Goal: Ask a question

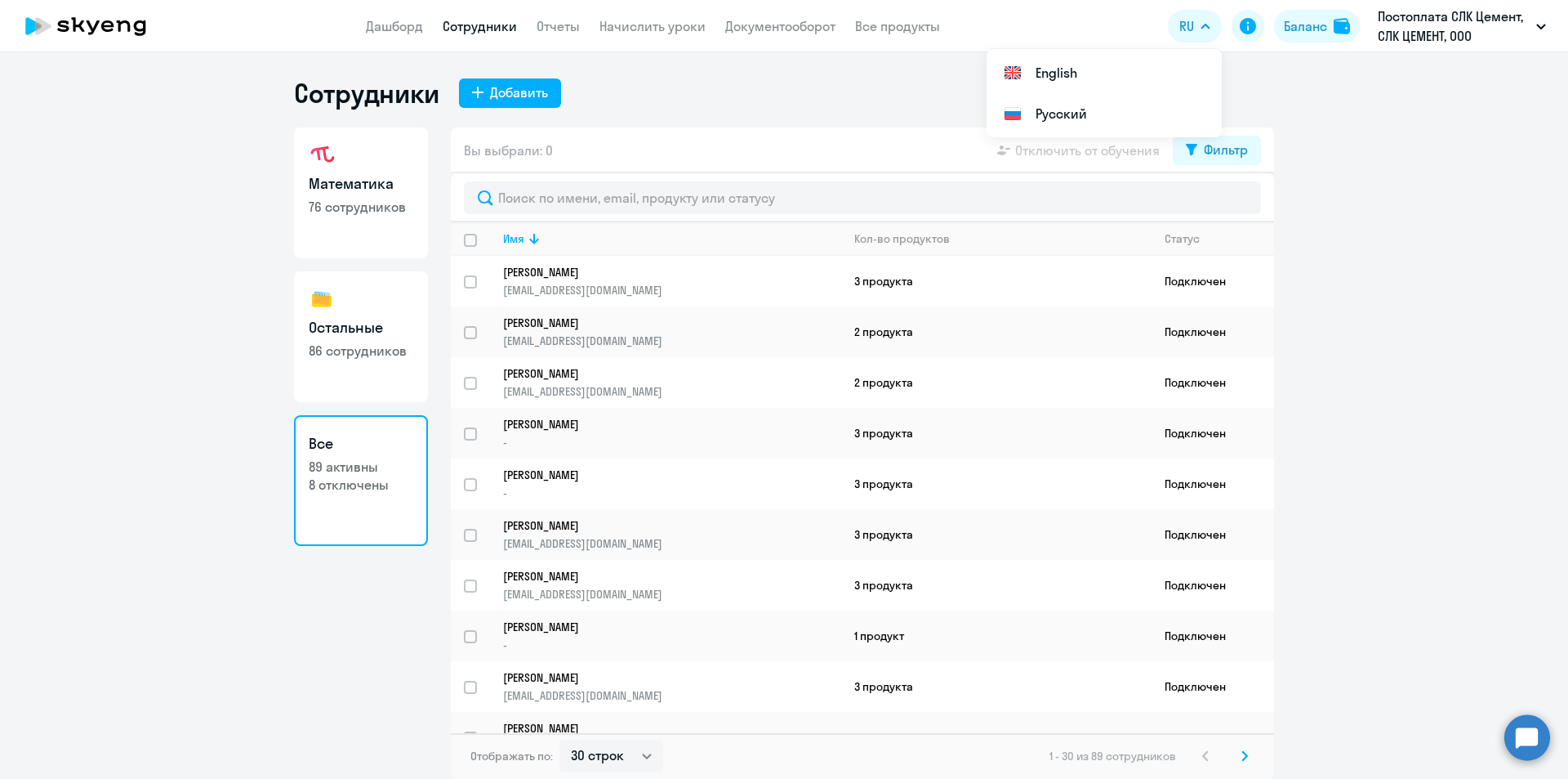
select select "30"
click at [1531, 739] on circle at bounding box center [1527, 736] width 45 height 45
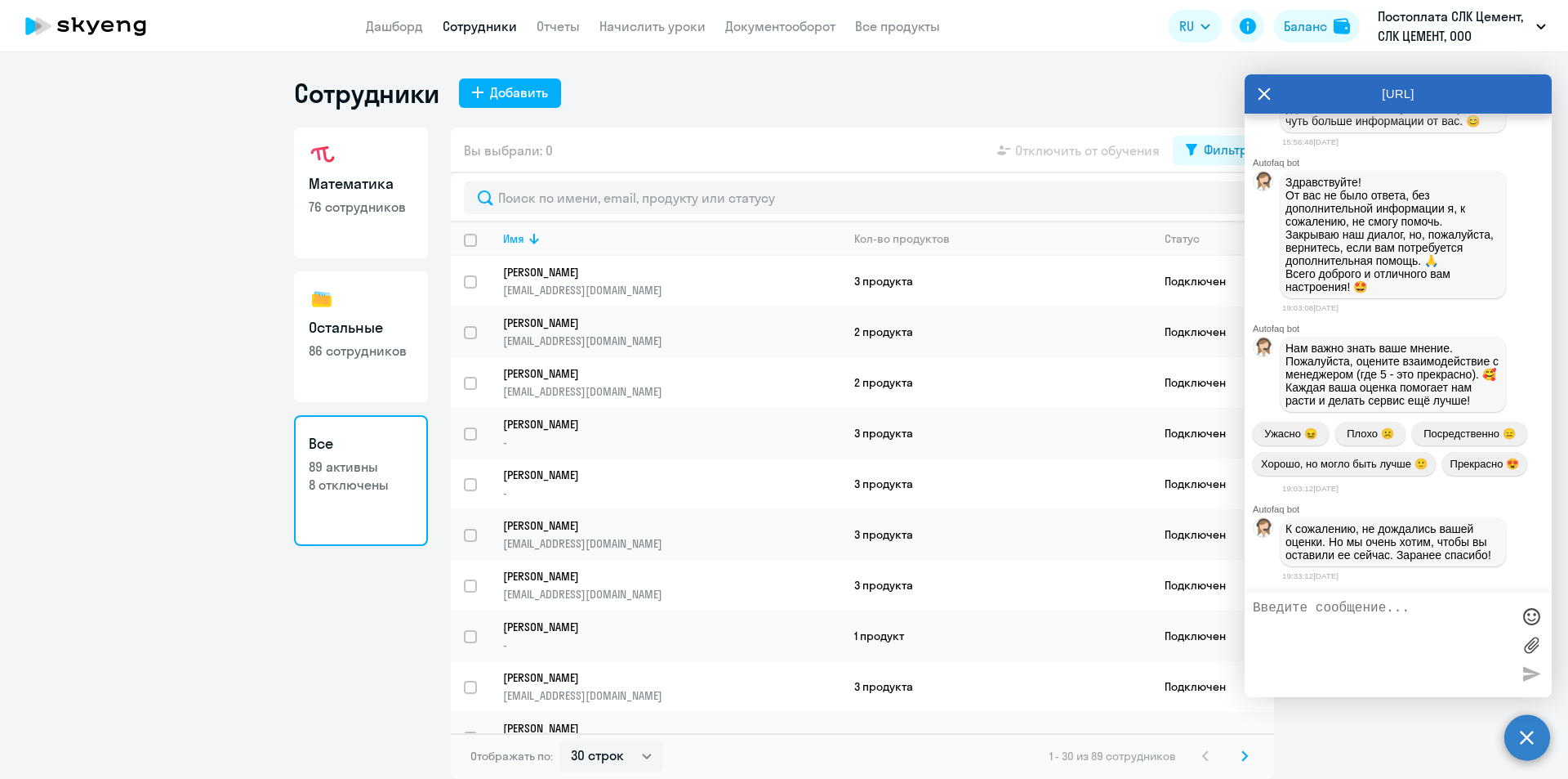
scroll to position [70924, 0]
click at [1383, 616] on textarea at bounding box center [1382, 644] width 258 height 88
click at [1533, 670] on div at bounding box center [1532, 644] width 25 height 88
click at [1377, 588] on div "Autofaq bot Привет, я отвечаю на вопросы B2B клиентов Skyeng 🙂 Выберите тематик…" at bounding box center [1398, 353] width 307 height 479
click at [1405, 614] on textarea at bounding box center [1382, 644] width 258 height 88
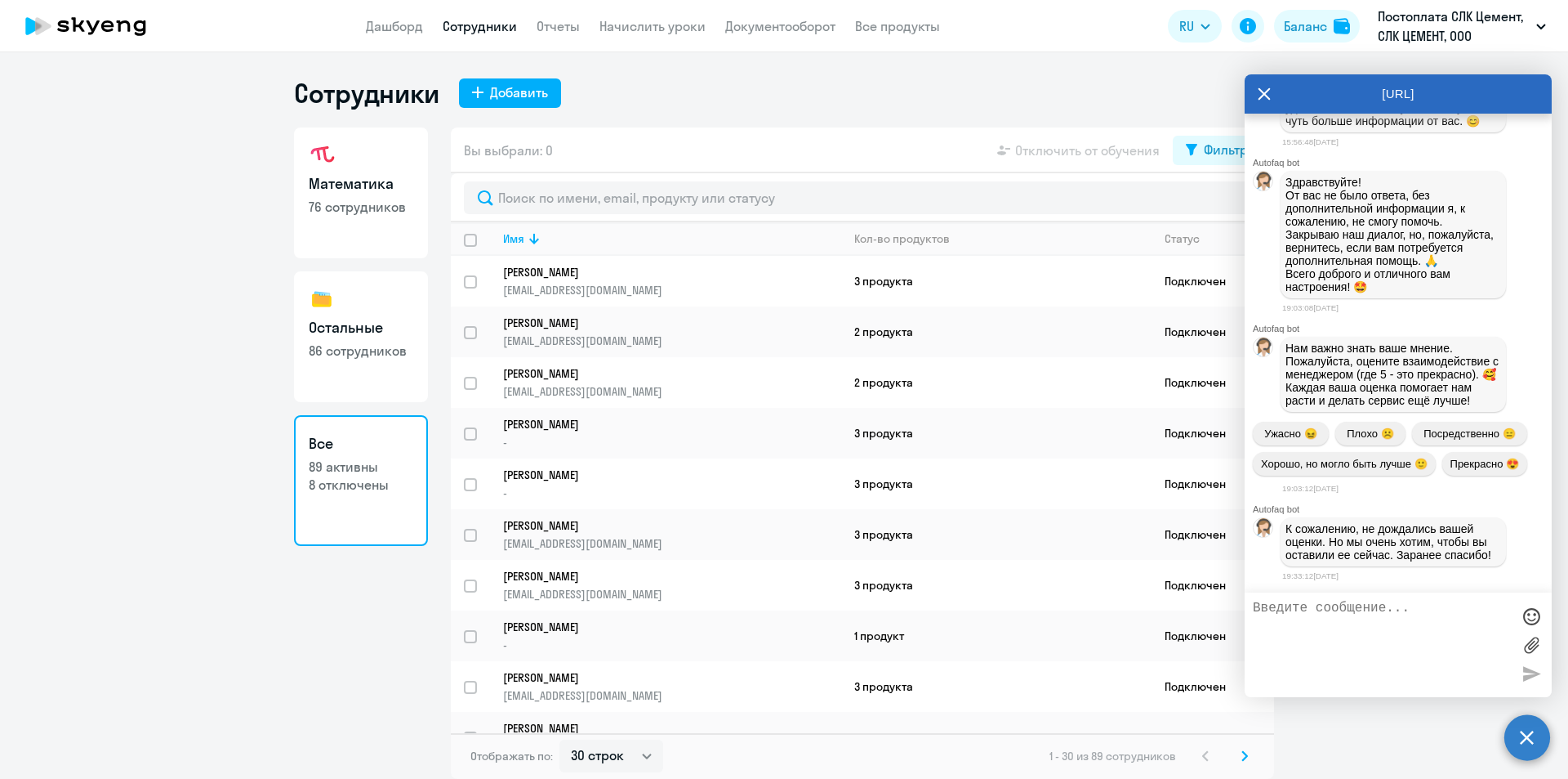
type textarea "Ж"
type textarea "Добрый день"
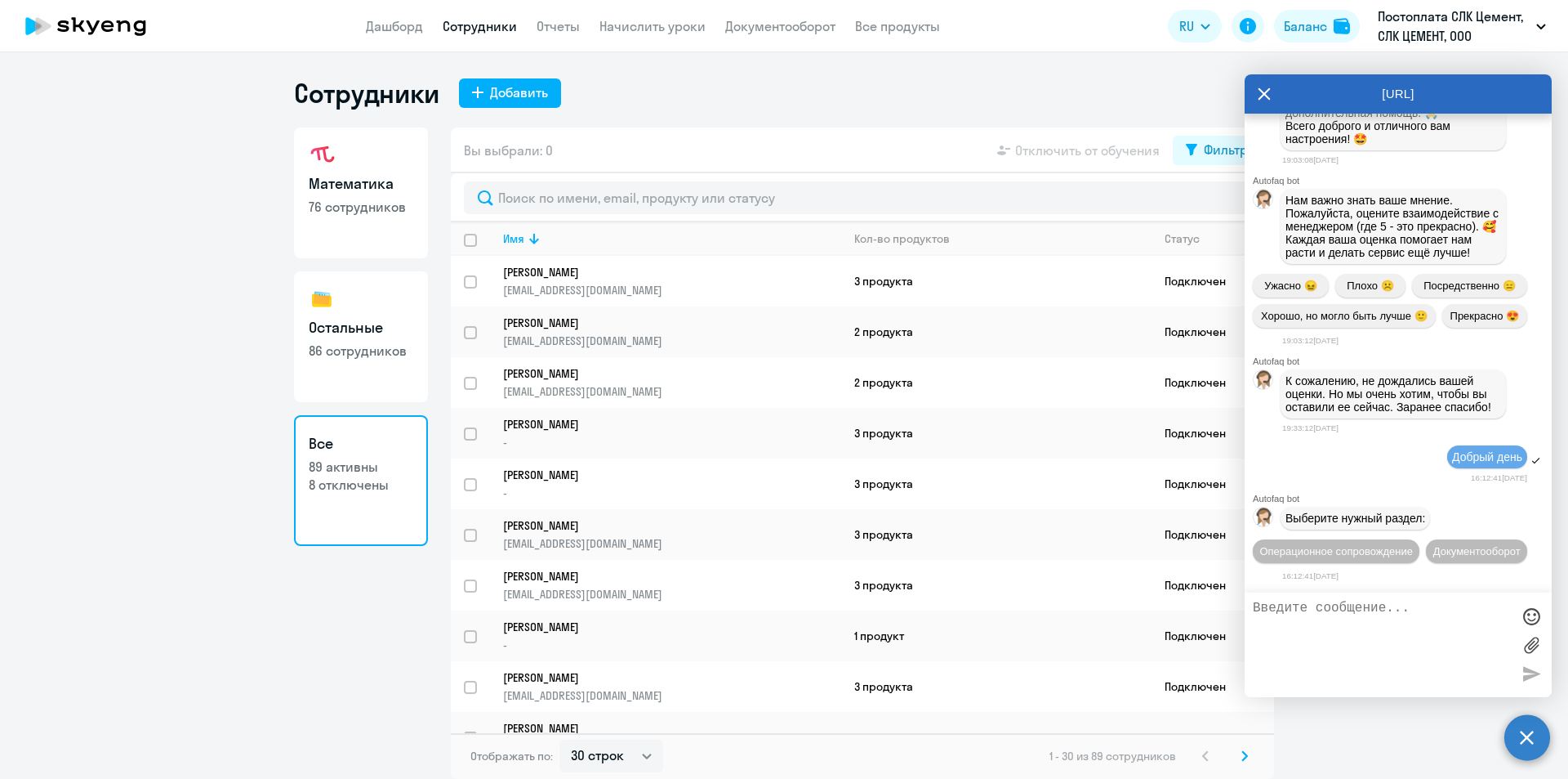
scroll to position [71102, 0]
click at [1396, 545] on span "Операционное сопровождение" at bounding box center [1336, 550] width 153 height 12
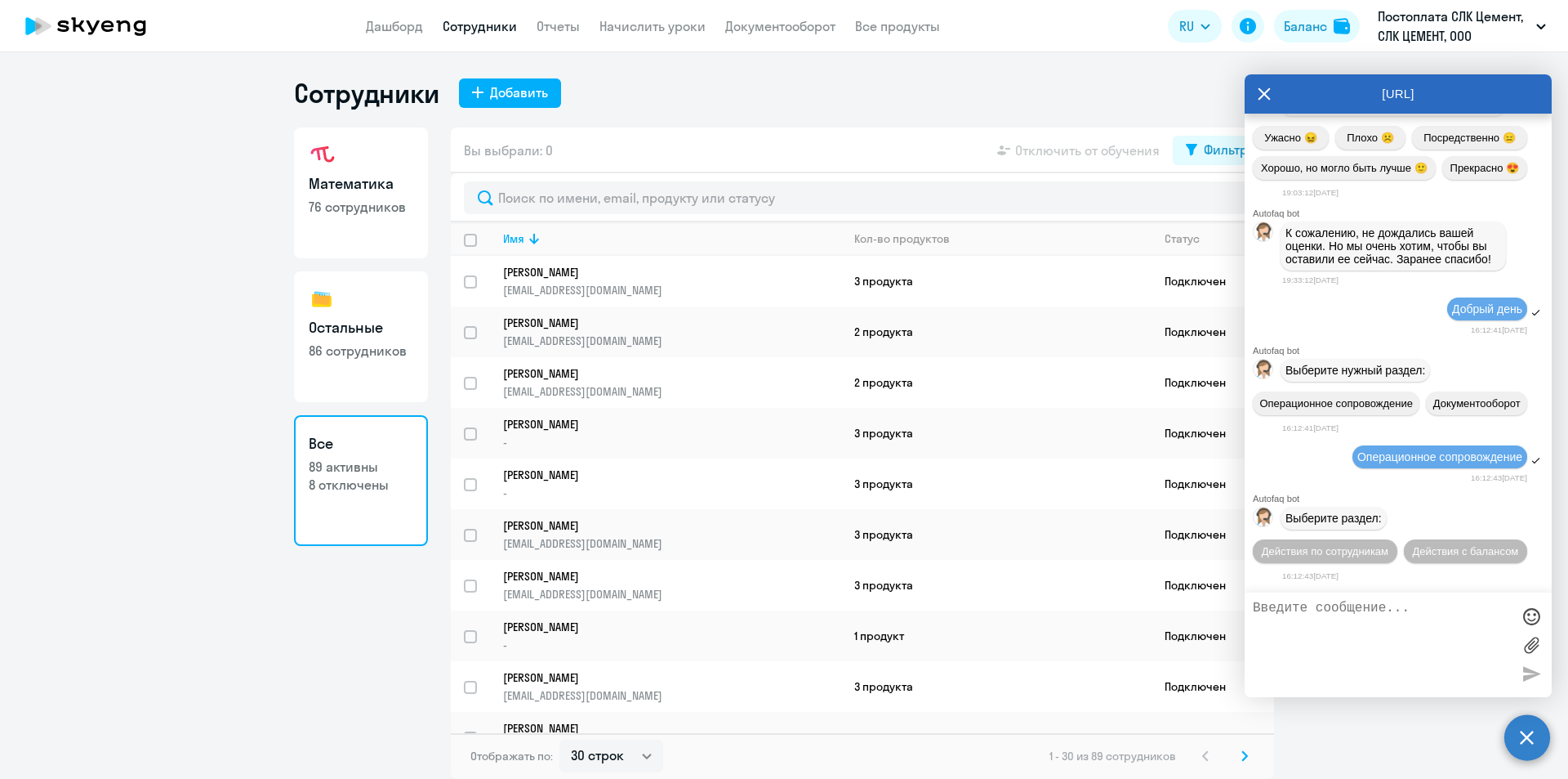
scroll to position [71280, 0]
click at [1388, 545] on span "Действия по сотрудникам" at bounding box center [1325, 550] width 126 height 12
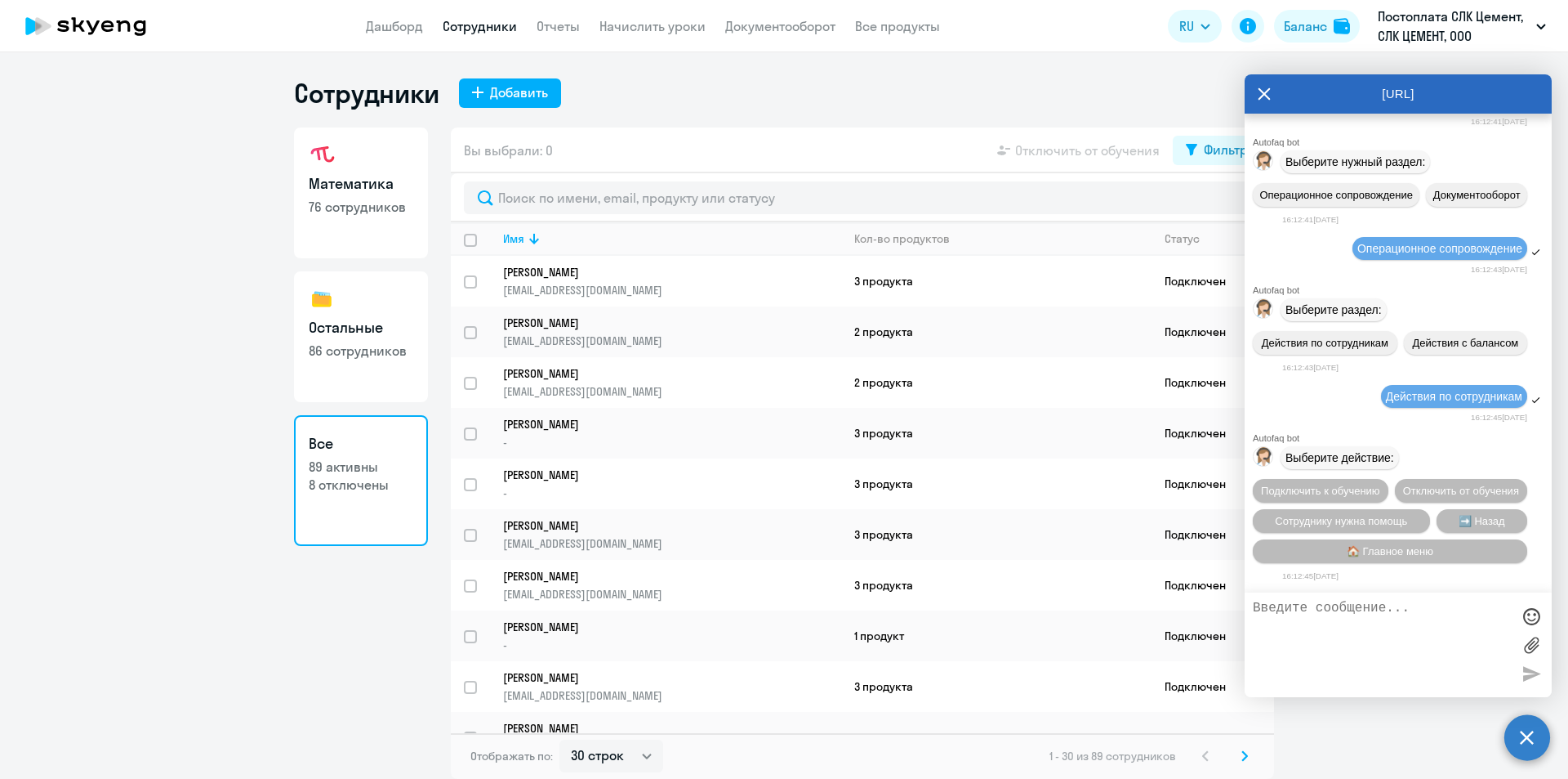
scroll to position [71522, 0]
click at [1371, 509] on button "Сотруднику нужна помощь" at bounding box center [1341, 521] width 177 height 24
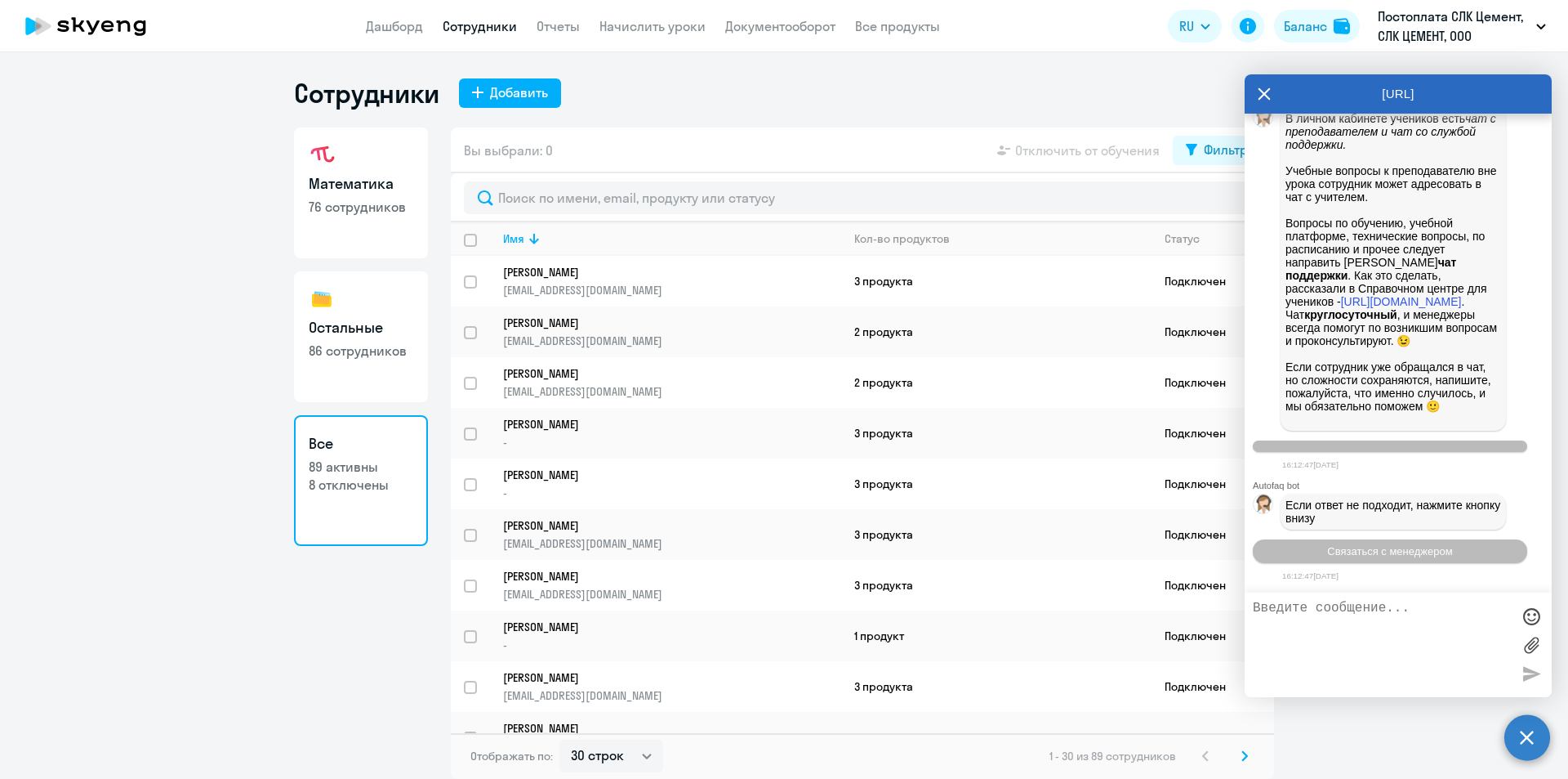
scroll to position [72088, 0]
click at [1382, 555] on span "Связаться с менеджером" at bounding box center [1389, 550] width 125 height 12
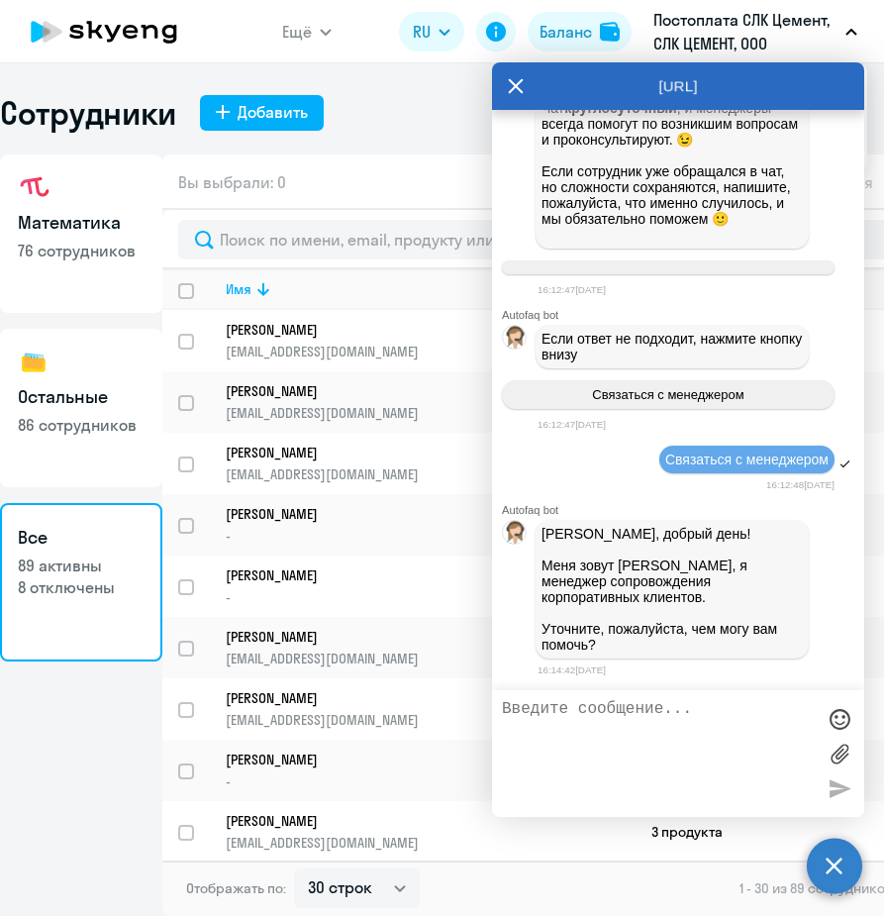
scroll to position [87602, 0]
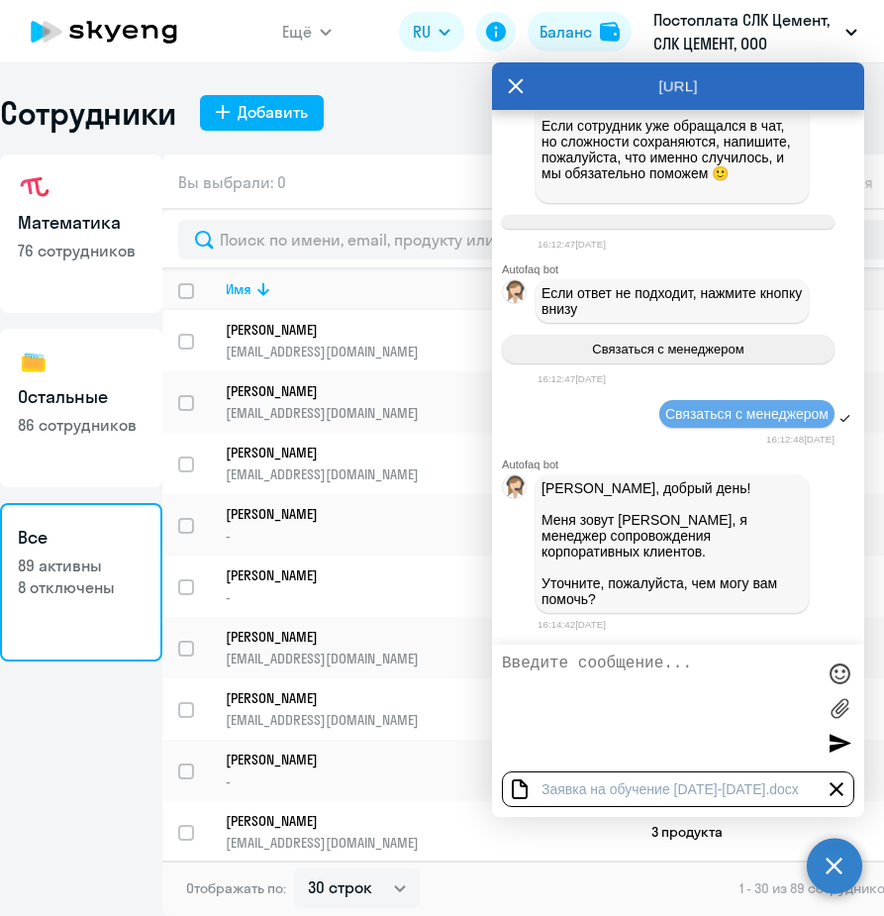
click at [576, 681] on textarea at bounding box center [658, 708] width 313 height 107
click at [794, 670] on textarea "прошу подключить учеников с 47" at bounding box center [658, 708] width 313 height 107
type textarea "прошу подключить учеников с 47 и начислить им по 8 уроков"
click at [833, 737] on div at bounding box center [840, 743] width 30 height 30
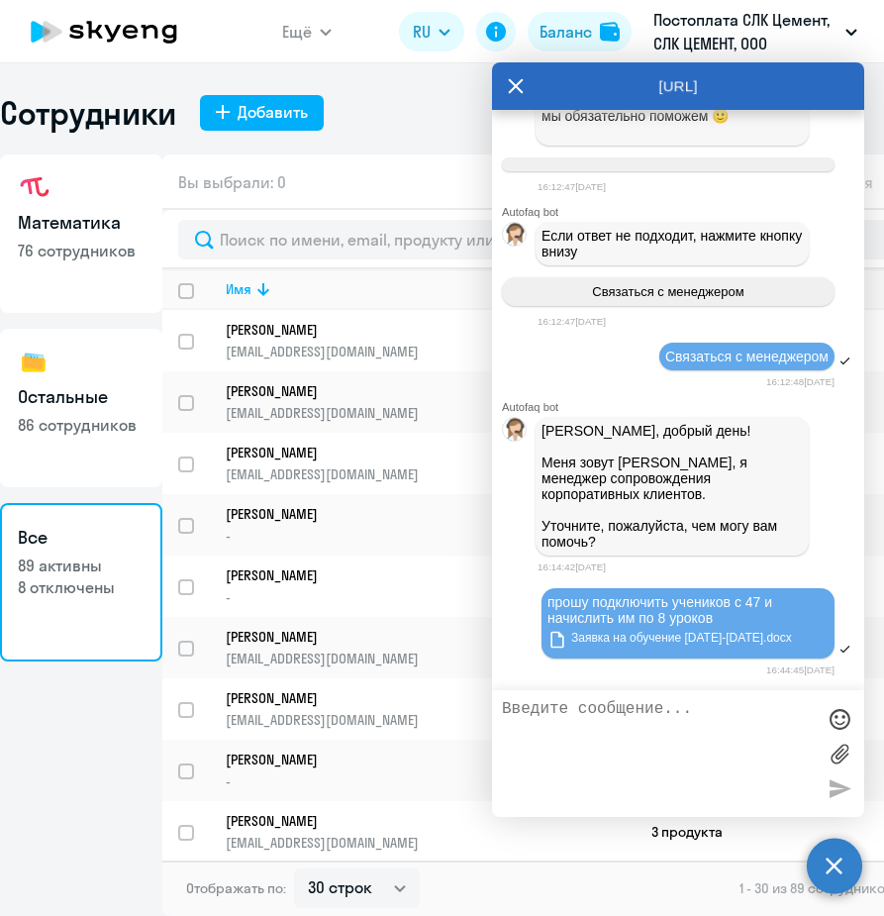
scroll to position [87705, 0]
click at [706, 723] on textarea at bounding box center [658, 753] width 313 height 107
type textarea "спасибо"
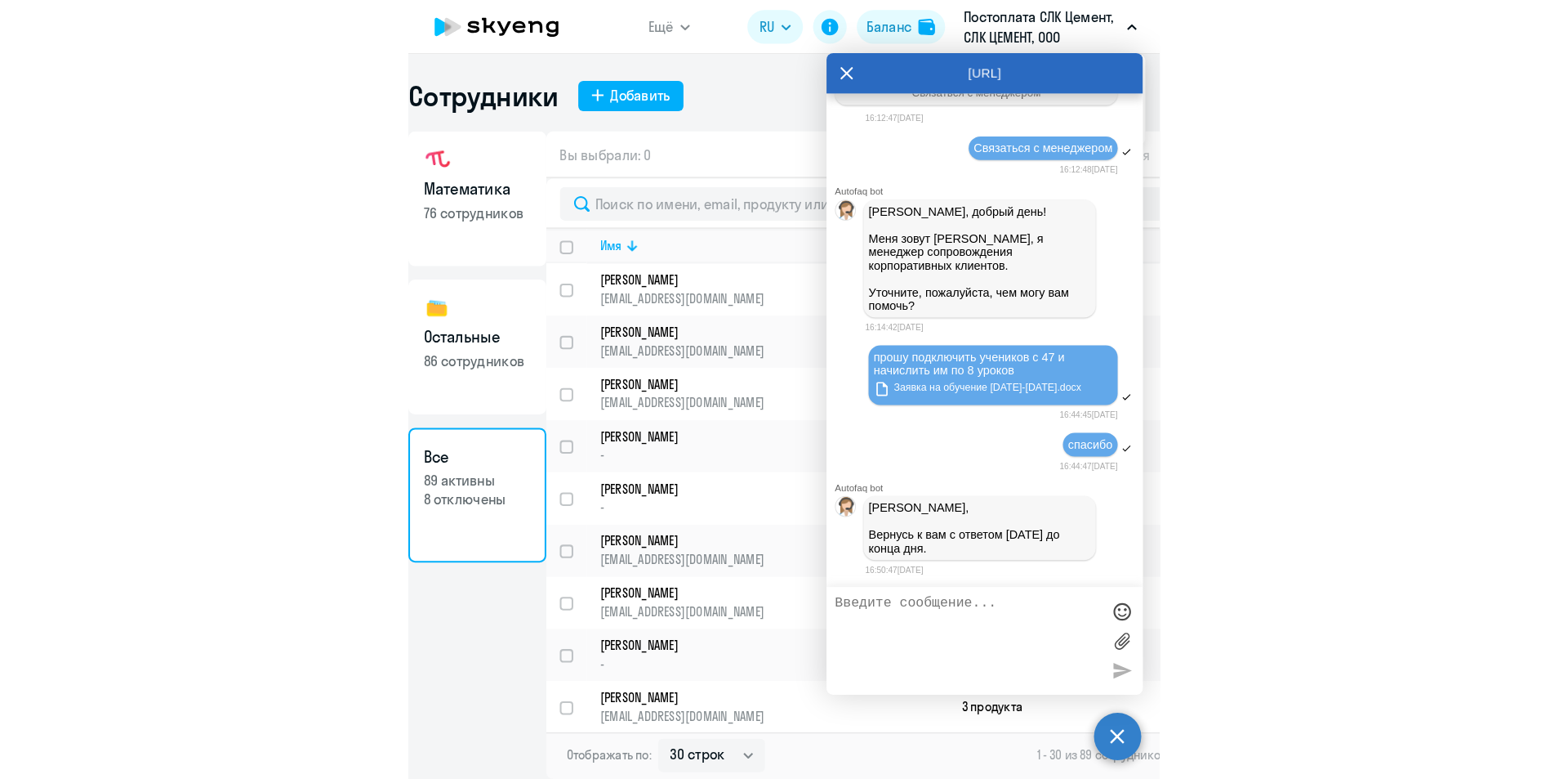
scroll to position [72525, 0]
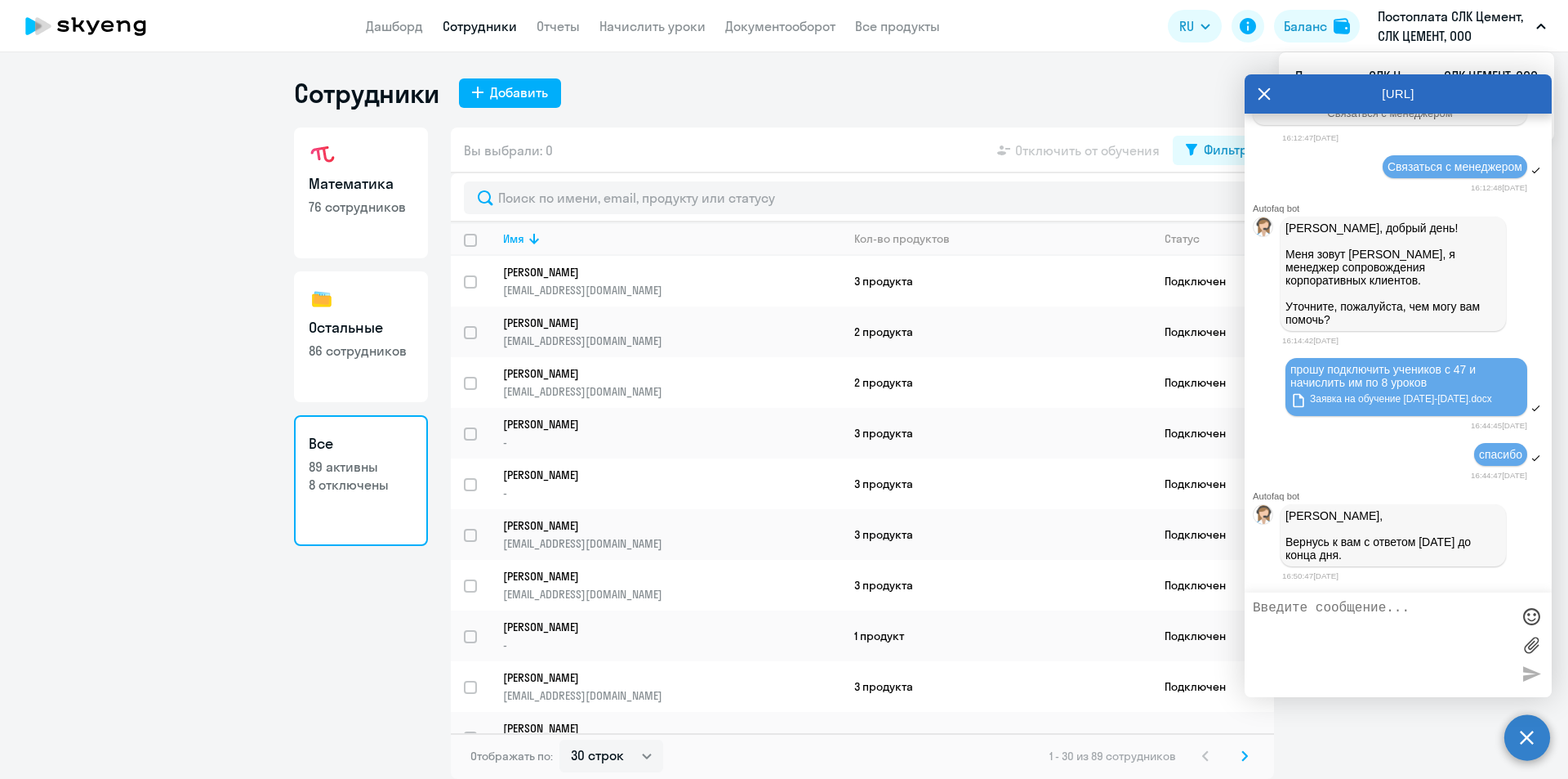
click at [1274, 91] on div "[URL]" at bounding box center [1398, 94] width 307 height 40
click at [1267, 87] on icon at bounding box center [1264, 94] width 13 height 40
